Goal: Task Accomplishment & Management: Use online tool/utility

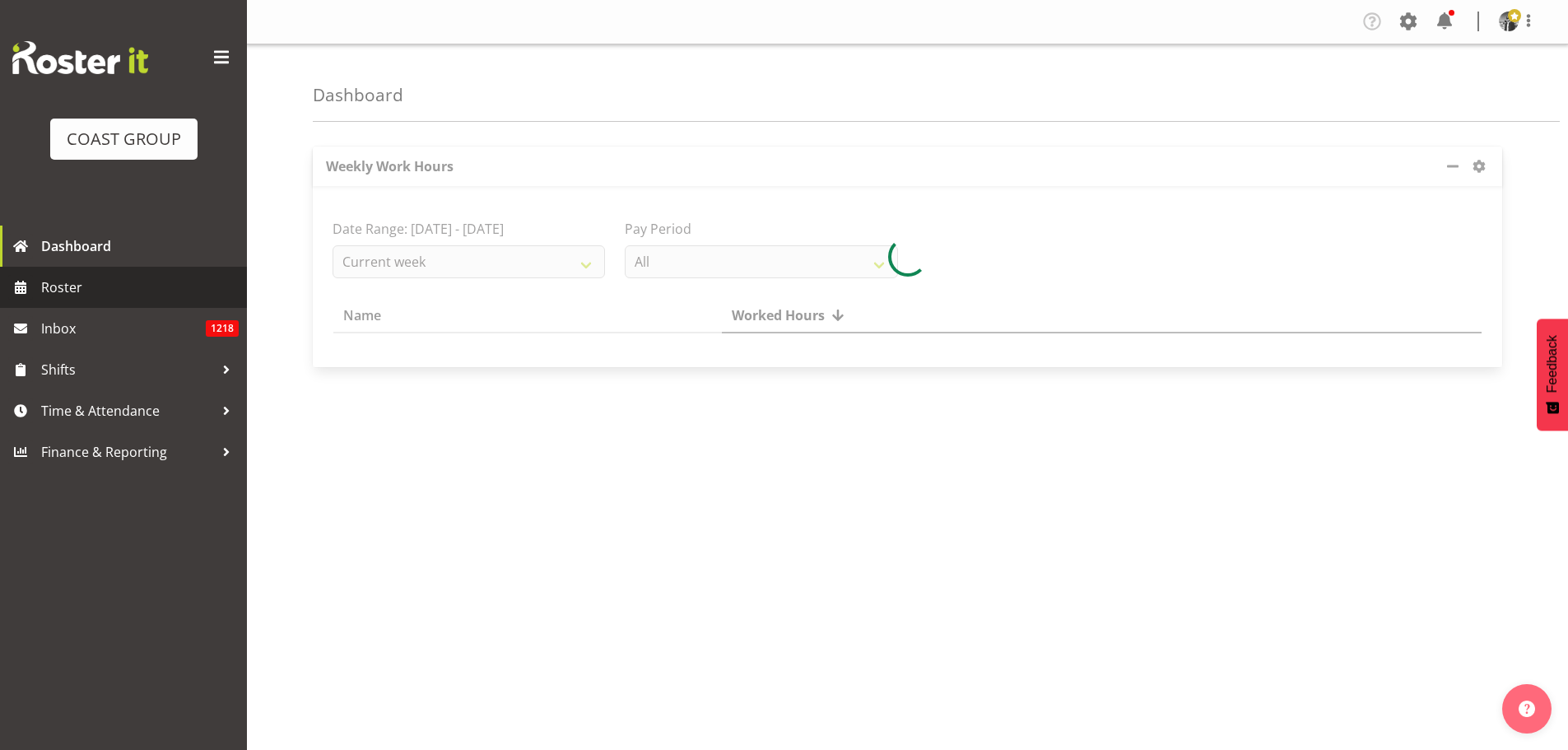
click at [106, 282] on span "Roster" at bounding box center [139, 288] width 197 height 25
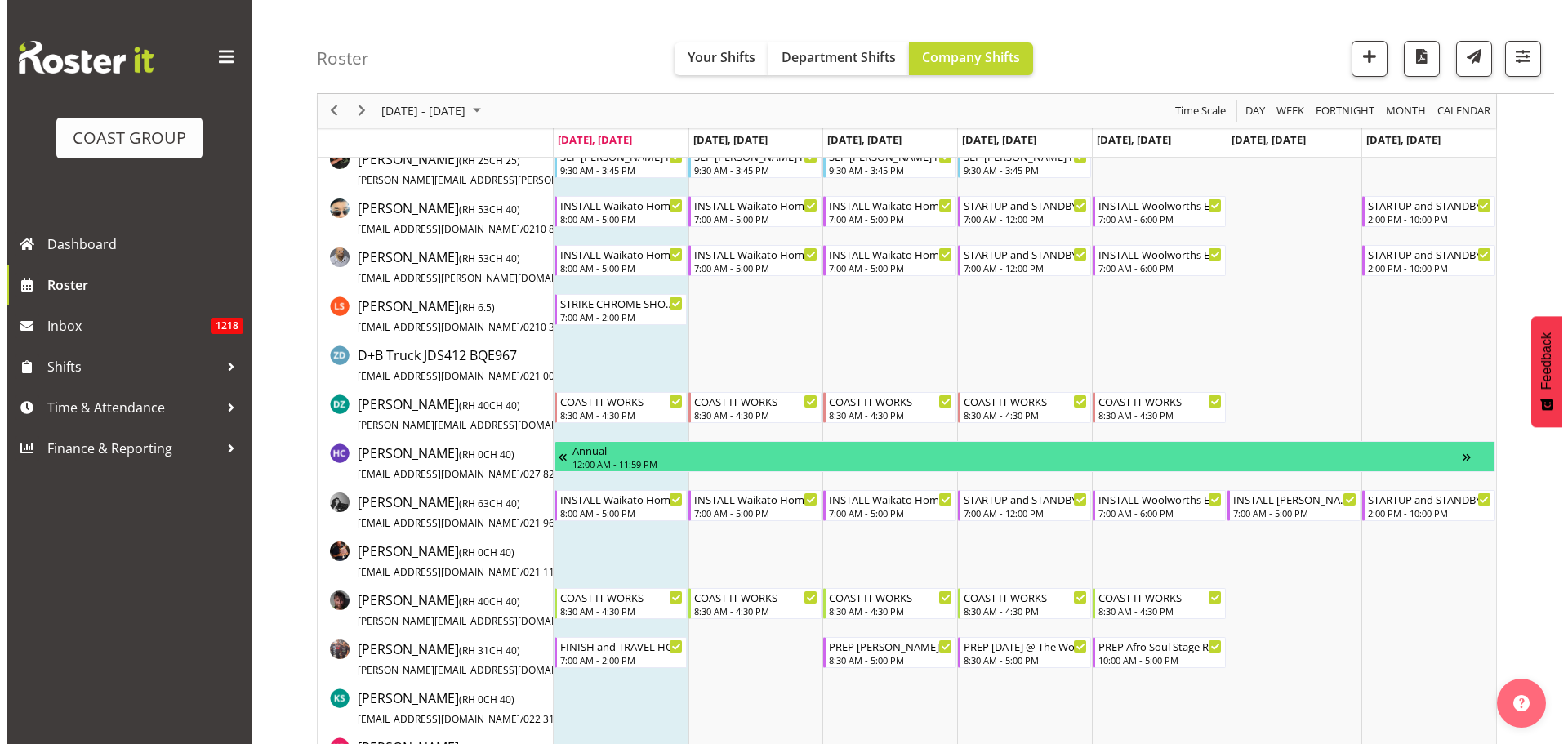
scroll to position [245, 0]
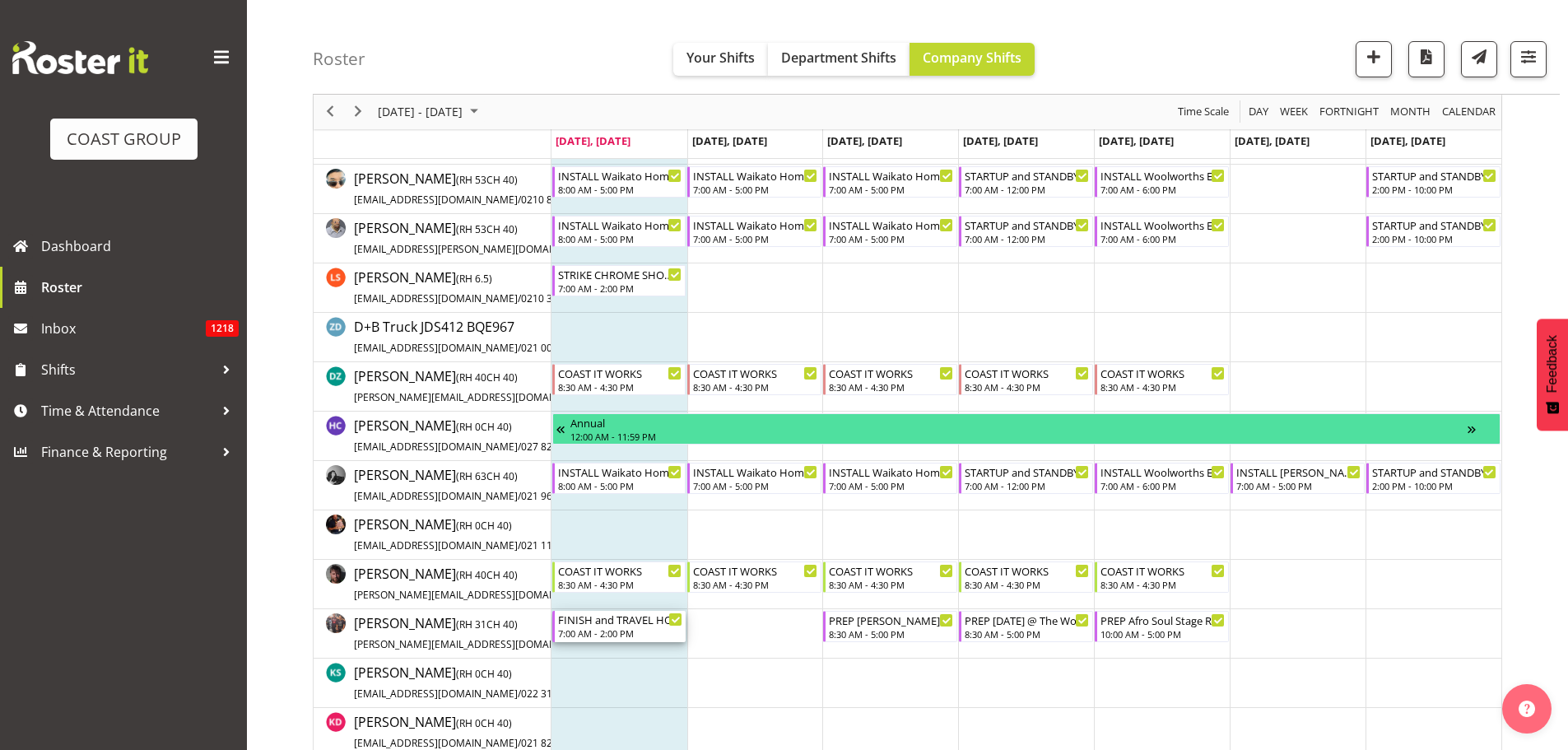
click at [638, 615] on div "FINISH and TRAVEL HOME Northland Home and Lifestyle Show 2025 @ [PERSON_NAME][G…" at bounding box center [620, 618] width 125 height 16
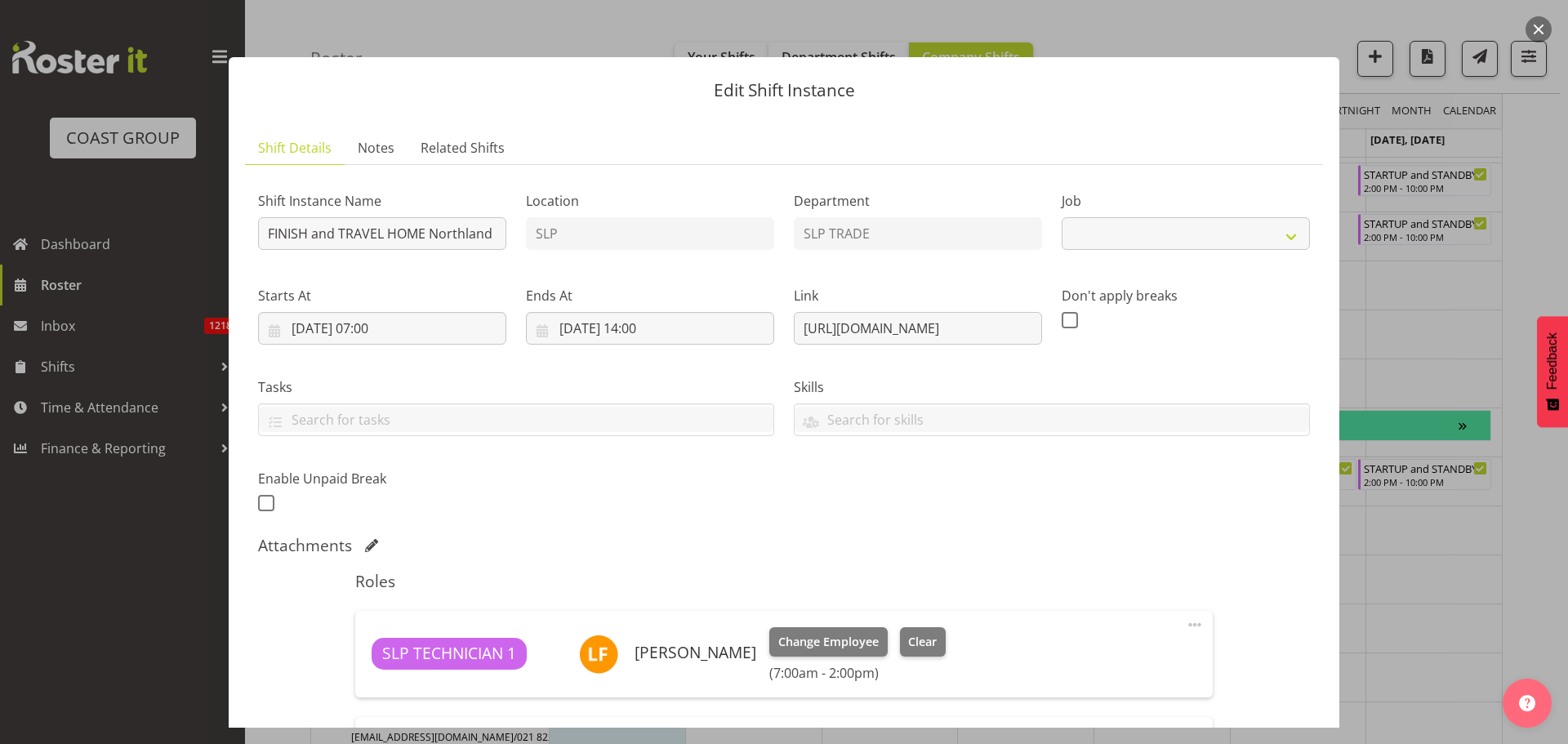
select select "9079"
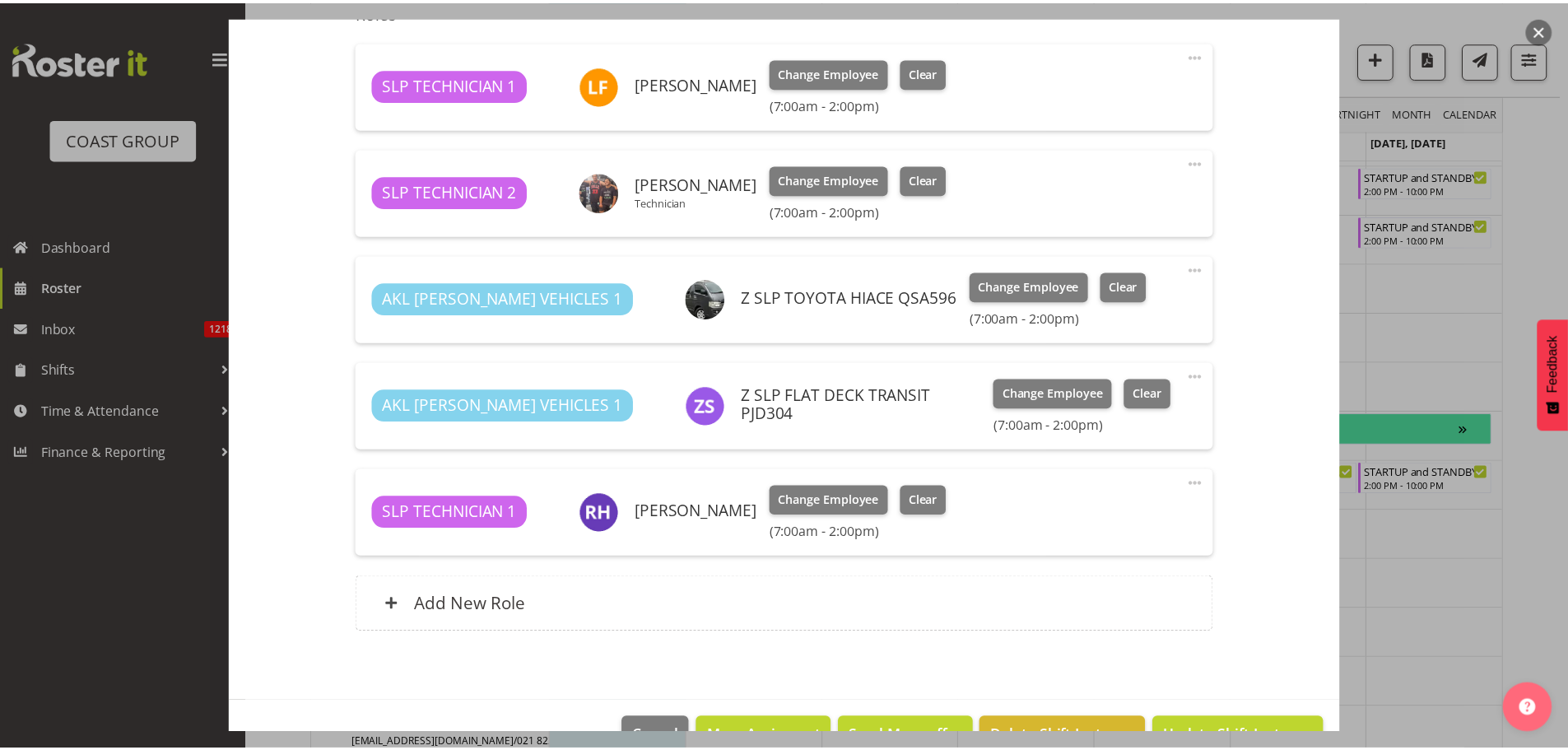
scroll to position [620, 0]
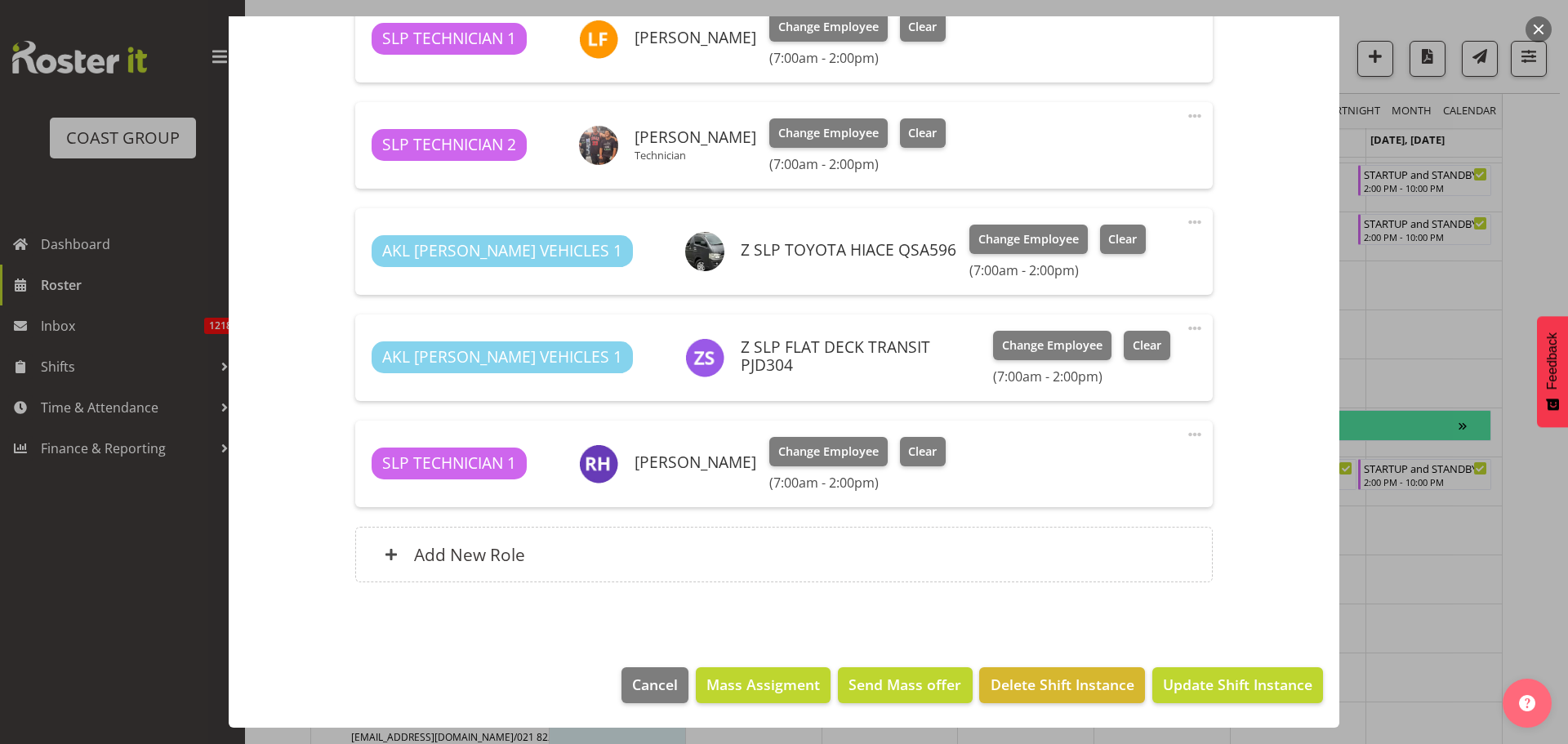
drag, startPoint x: 1544, startPoint y: 26, endPoint x: 1397, endPoint y: 0, distance: 149.3
click at [1544, 26] on button "button" at bounding box center [1538, 29] width 26 height 26
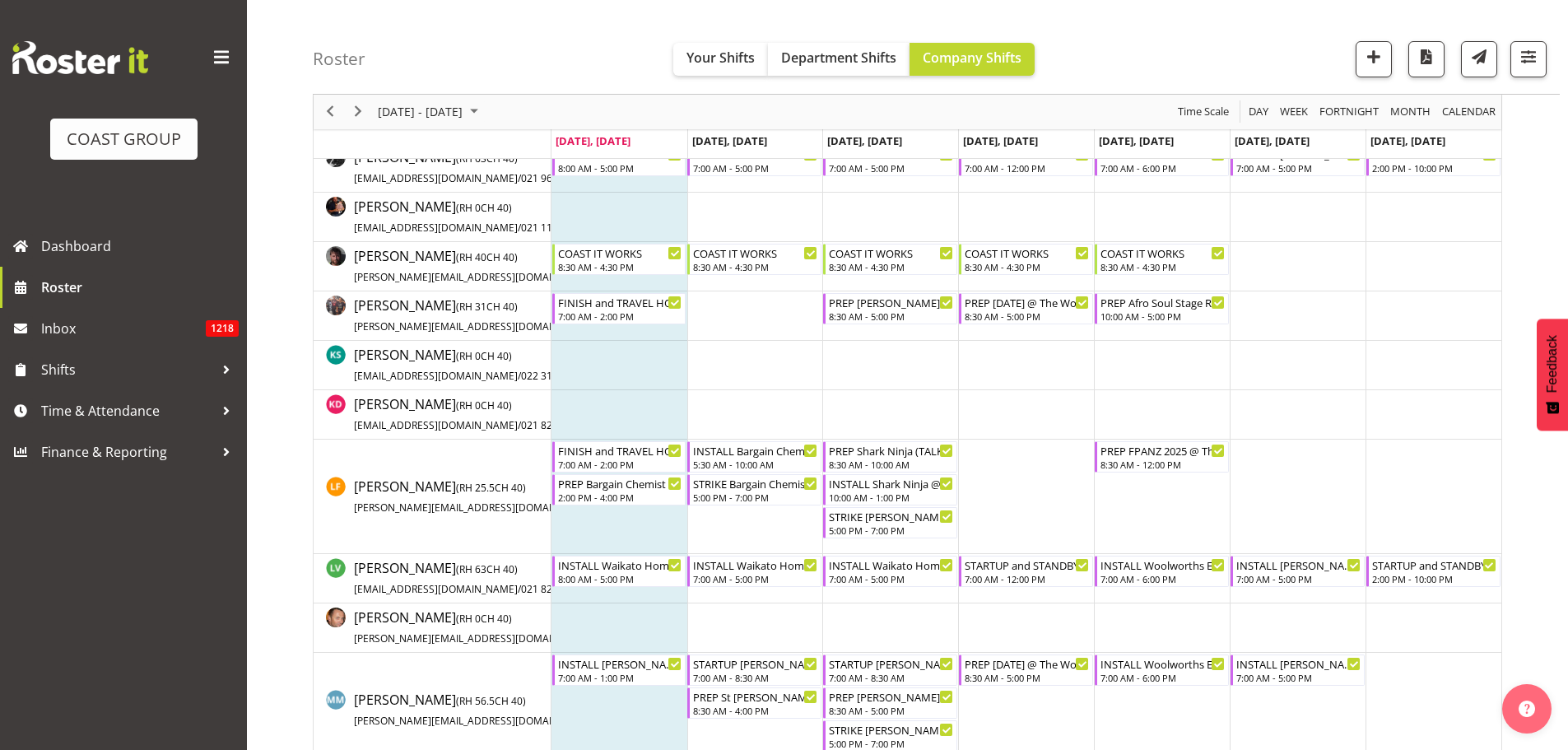
scroll to position [659, 0]
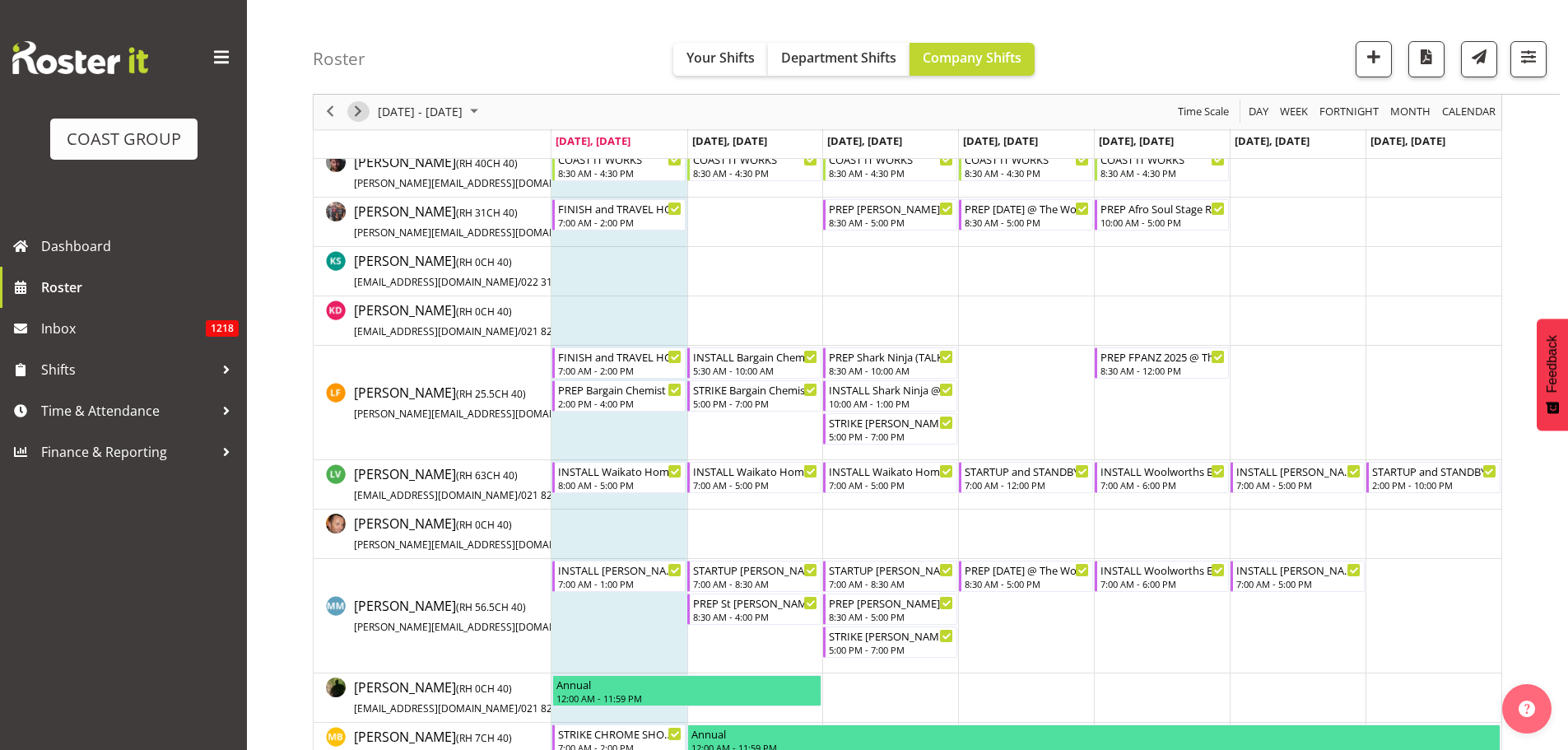
click at [361, 115] on span "Next" at bounding box center [358, 112] width 20 height 20
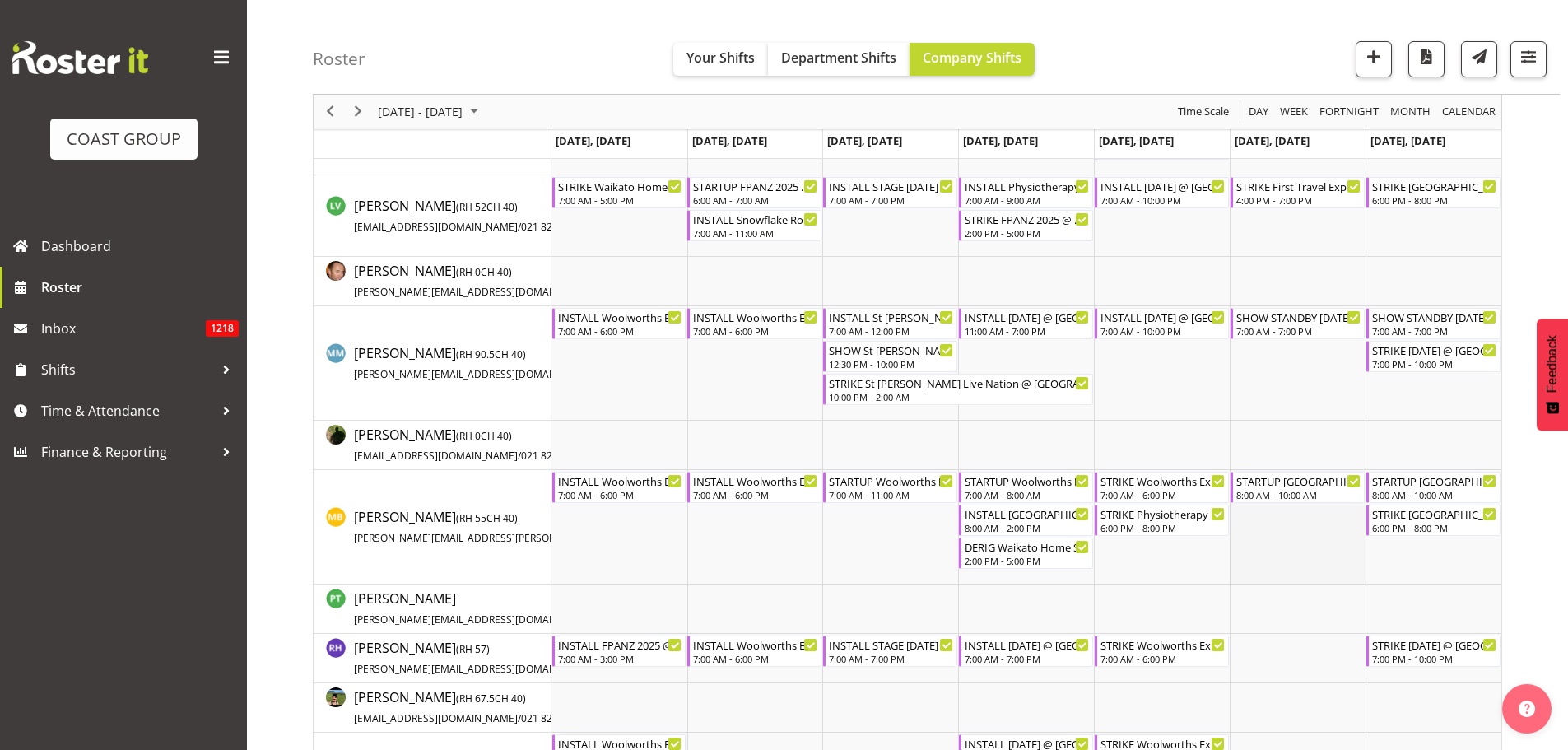
scroll to position [1167, 0]
